Goal: Information Seeking & Learning: Find specific fact

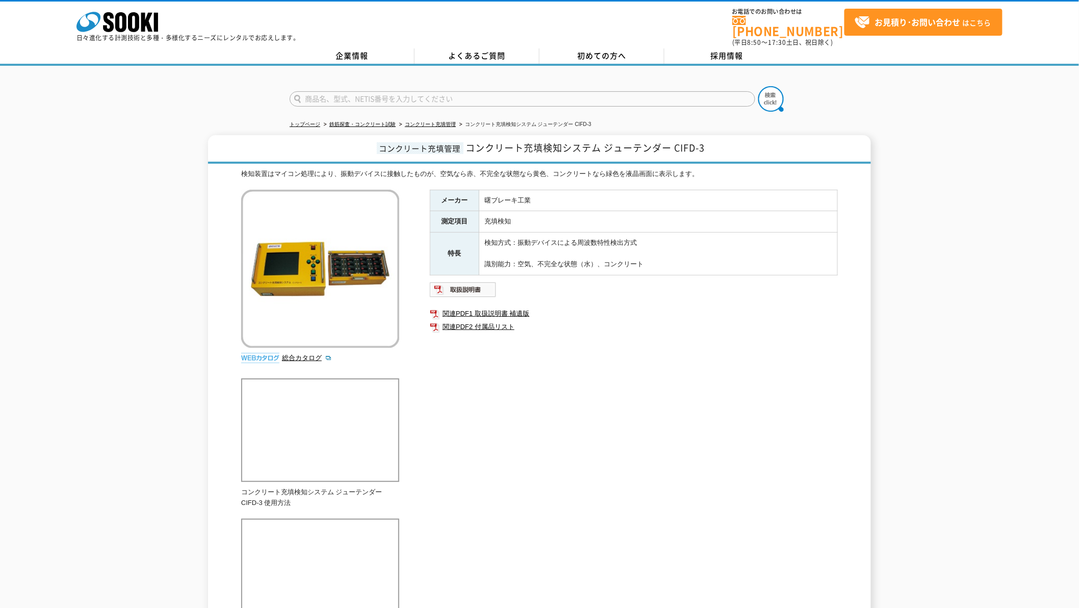
click at [422, 92] on input "text" at bounding box center [523, 98] width 466 height 15
type input "ZAK"
click at [758, 86] on button at bounding box center [770, 98] width 25 height 25
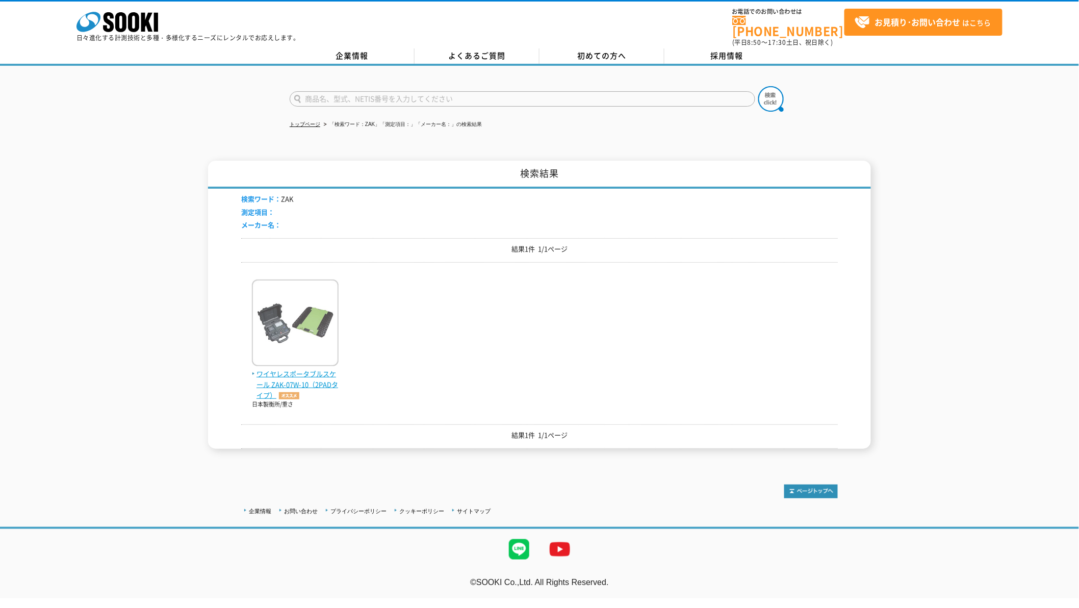
click at [282, 357] on img at bounding box center [295, 323] width 87 height 89
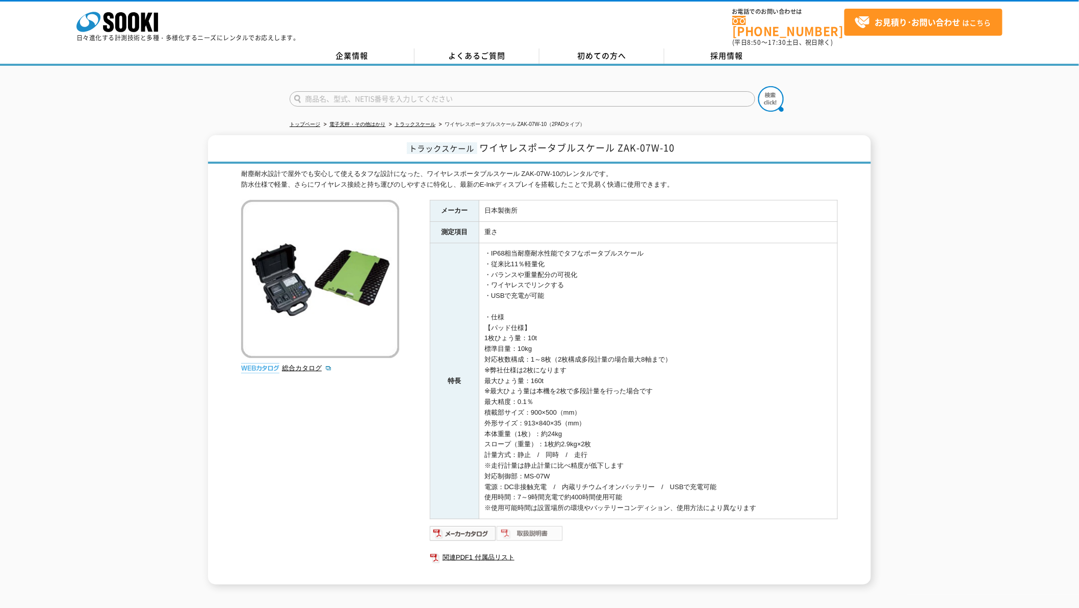
click at [539, 529] on img at bounding box center [530, 533] width 67 height 16
click at [390, 91] on input "text" at bounding box center [523, 98] width 466 height 15
type input "DY401"
click at [774, 94] on img at bounding box center [770, 98] width 25 height 25
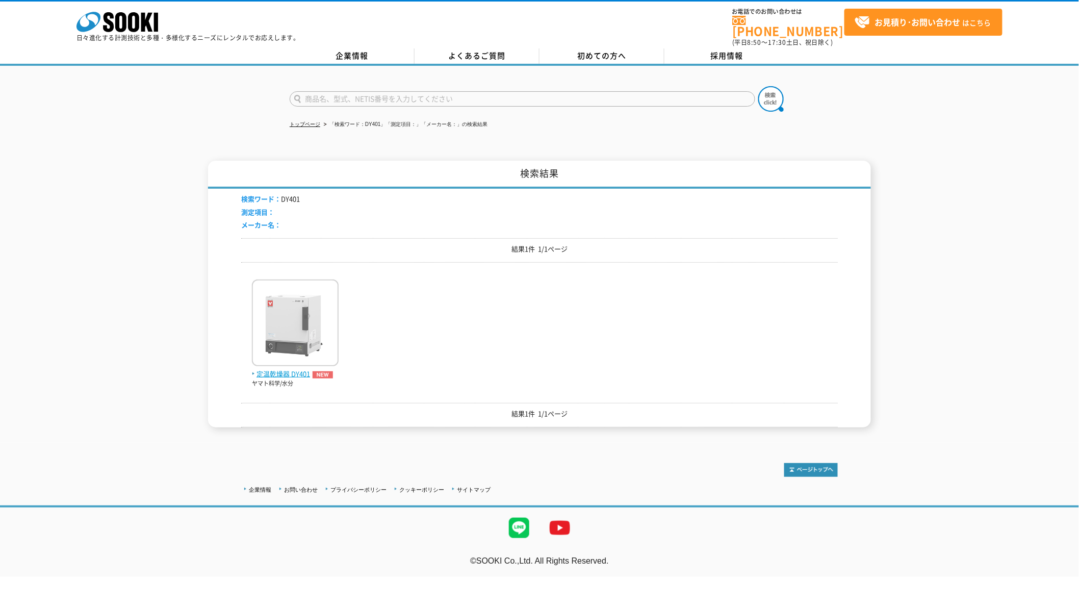
click at [302, 312] on img at bounding box center [295, 323] width 87 height 89
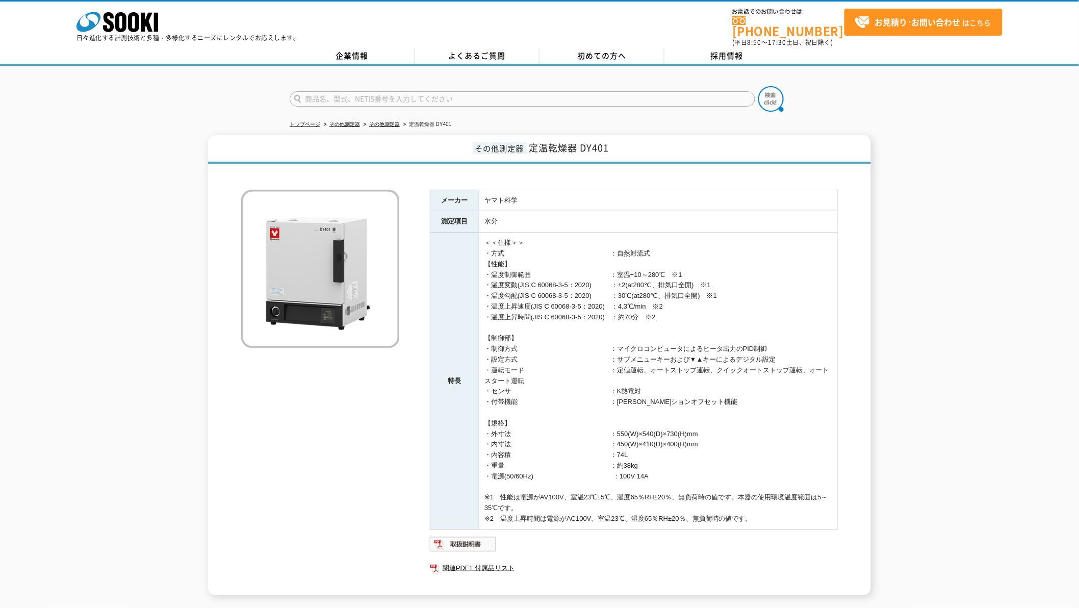
drag, startPoint x: 617, startPoint y: 460, endPoint x: 653, endPoint y: 454, distance: 36.8
click at [645, 454] on td "＜＜仕様＞＞ ・方式　　　　　　　　　　　　　　　　：自然対流式 【性能】 ・温度制御範囲　　　　　　　　　　　　：室温+10～280℃　※1 ・温度変動(J…" at bounding box center [658, 381] width 358 height 297
copy td "約38kg"
